Goal: Task Accomplishment & Management: Use online tool/utility

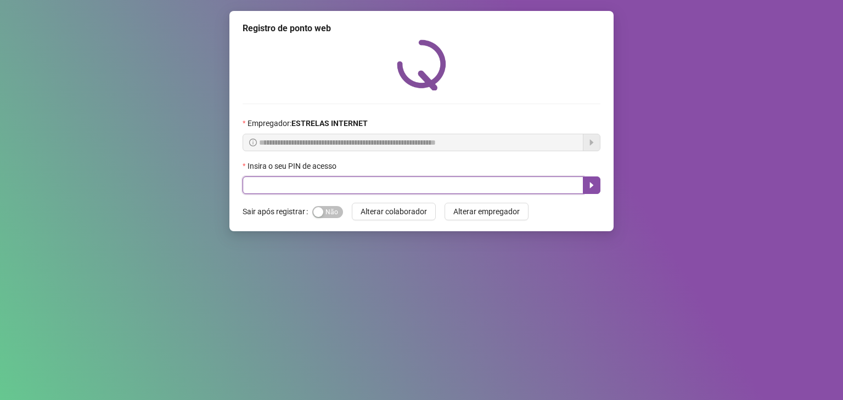
click at [358, 183] on input "text" at bounding box center [412, 186] width 341 height 18
type input "*****"
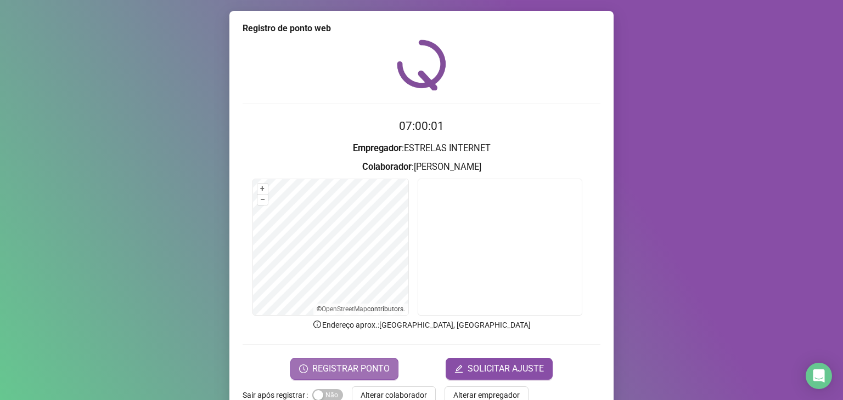
click at [347, 366] on span "REGISTRAR PONTO" at bounding box center [350, 369] width 77 height 13
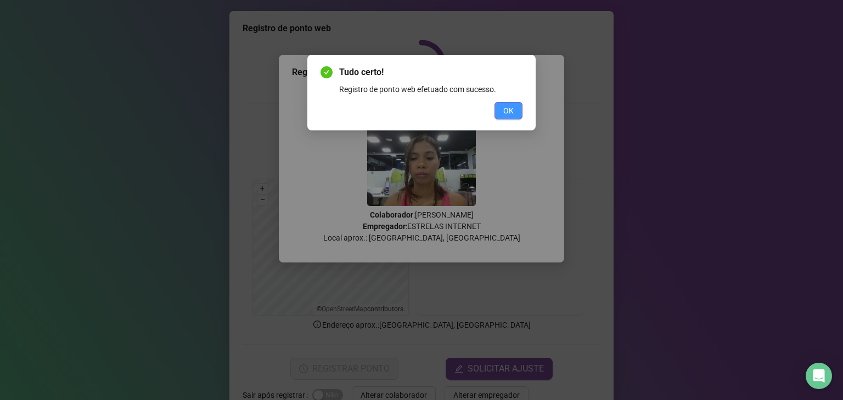
click at [513, 108] on span "OK" at bounding box center [508, 111] width 10 height 12
